Goal: Information Seeking & Learning: Learn about a topic

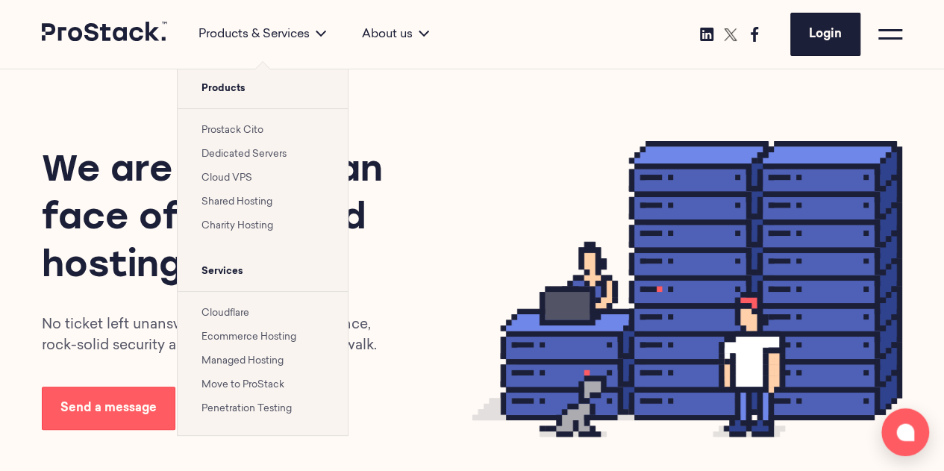
click at [237, 310] on link "Cloudflare" at bounding box center [225, 313] width 48 height 10
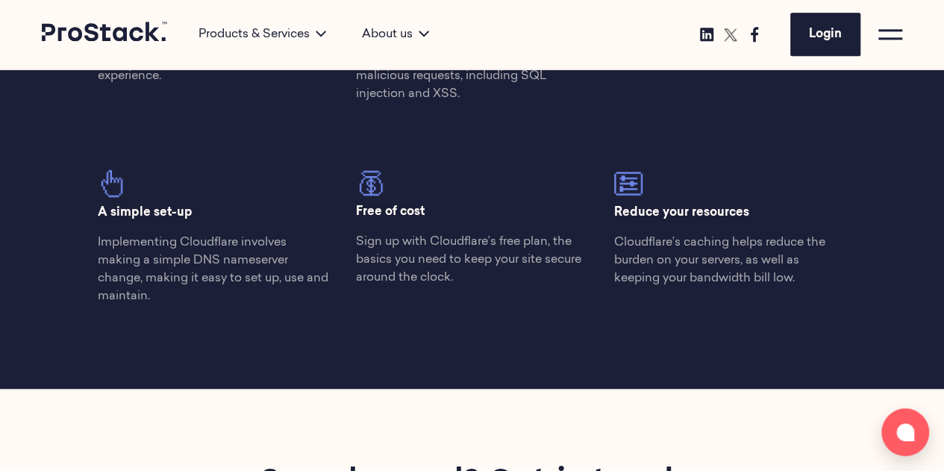
scroll to position [946, 0]
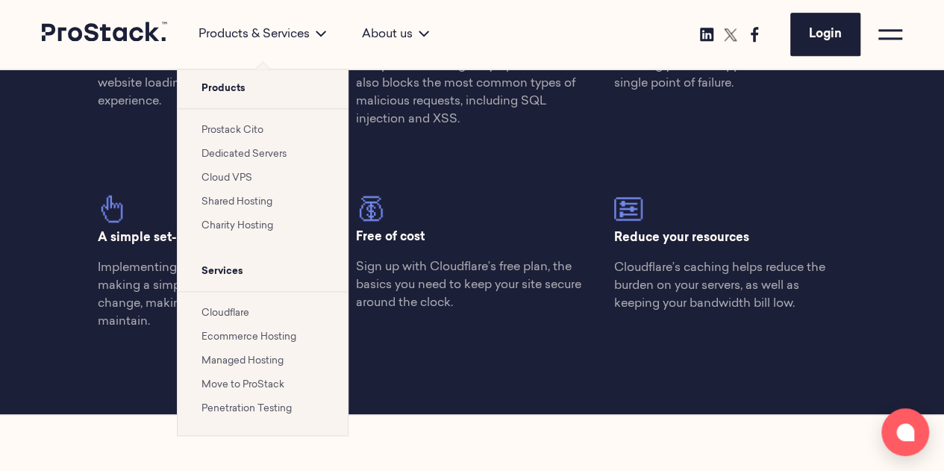
click at [251, 174] on link "Cloud VPS" at bounding box center [226, 178] width 51 height 10
